Goal: Information Seeking & Learning: Understand process/instructions

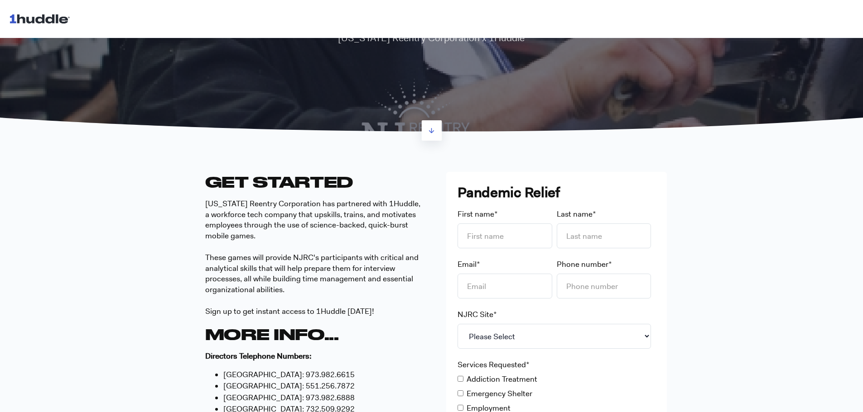
scroll to position [181, 0]
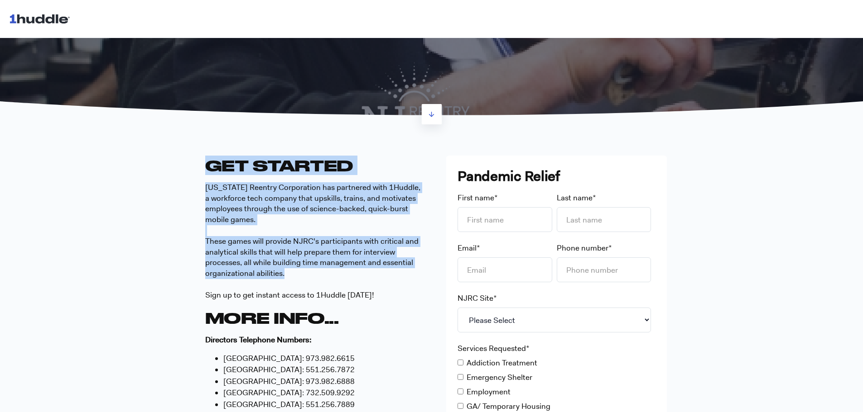
drag, startPoint x: 205, startPoint y: 167, endPoint x: 304, endPoint y: 277, distance: 148.1
click at [304, 277] on span "GET STARTED [US_STATE] Reentry Corporation has partnered with 1Huddle, a workfo…" at bounding box center [315, 301] width 220 height 290
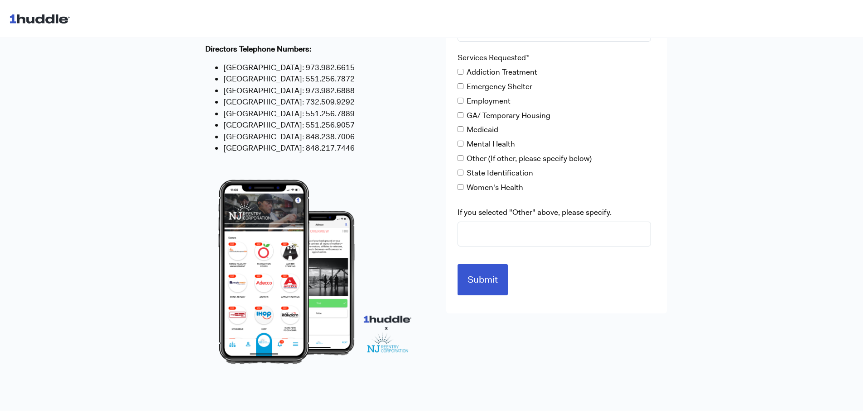
scroll to position [472, 0]
copy span "GET STARTED [US_STATE] Reentry Corporation has partnered with 1Huddle, a workfo…"
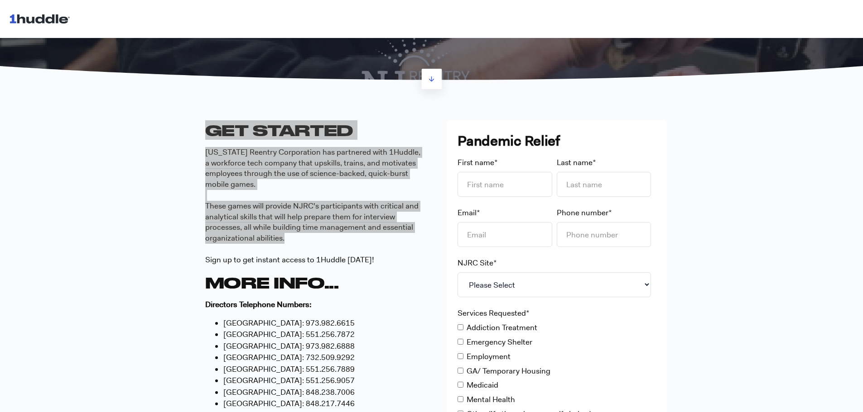
scroll to position [226, 0]
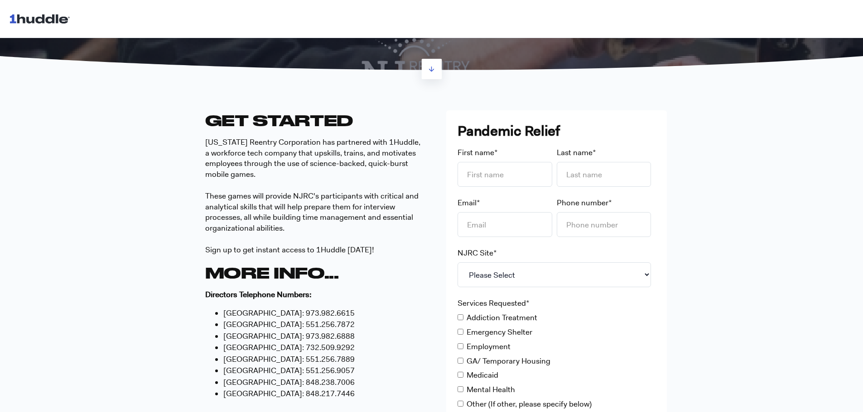
click at [325, 249] on p "[US_STATE] Reentry Corporation has partnered with 1Huddle, a workforce tech com…" at bounding box center [315, 196] width 220 height 119
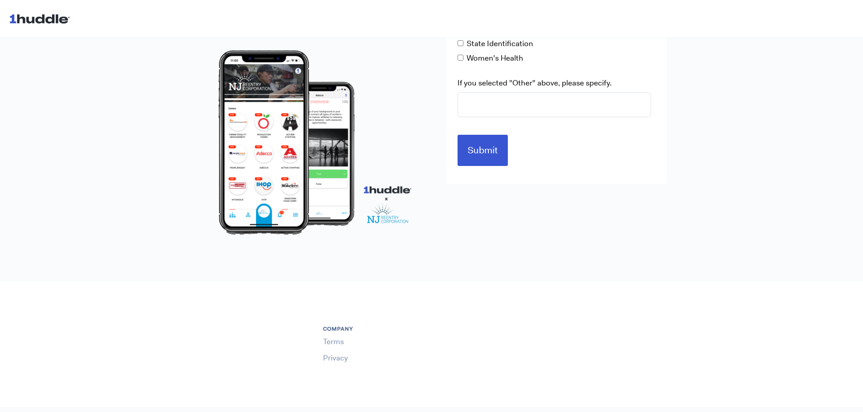
scroll to position [608, 0]
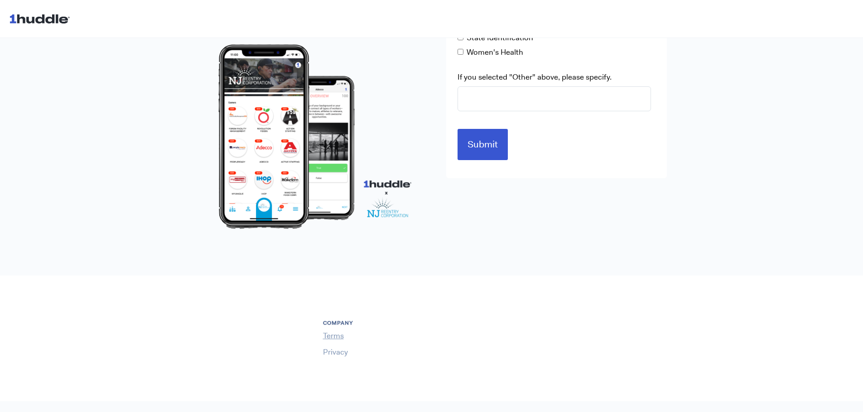
click at [331, 336] on link "Terms" at bounding box center [333, 336] width 21 height 10
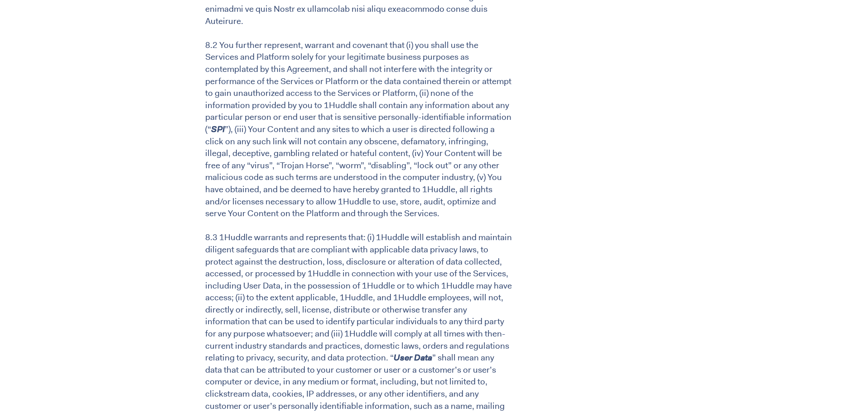
scroll to position [4211, 0]
